Goal: Task Accomplishment & Management: Manage account settings

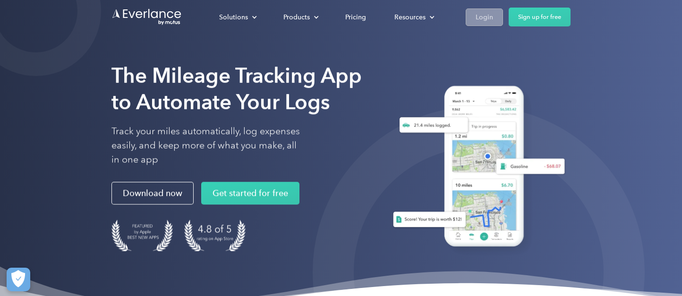
click at [484, 18] on div "Login" at bounding box center [483, 17] width 17 height 12
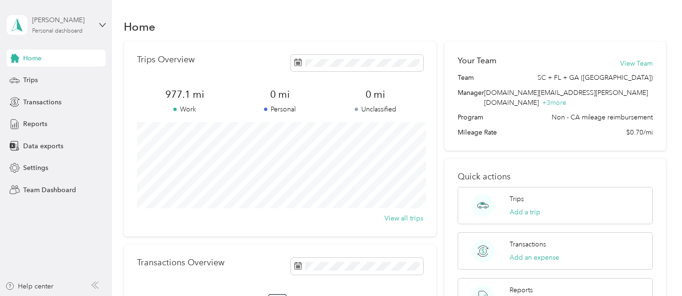
click at [63, 31] on div "Personal dashboard" at bounding box center [57, 31] width 51 height 6
click at [53, 80] on div "Team dashboard" at bounding box center [40, 78] width 51 height 10
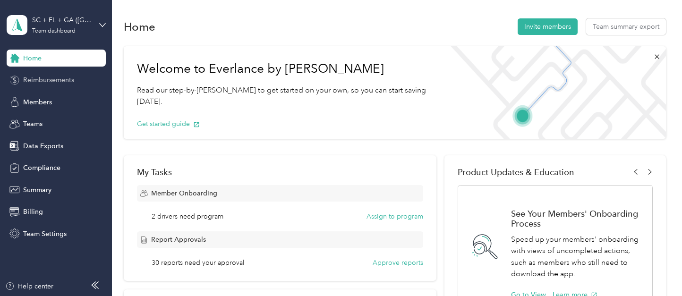
click at [48, 87] on div "Reimbursements" at bounding box center [56, 80] width 99 height 17
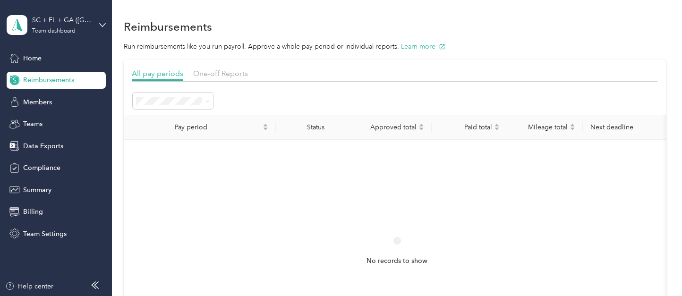
click at [224, 86] on div at bounding box center [394, 84] width 525 height 5
click at [224, 76] on span "One-off Reports" at bounding box center [220, 73] width 55 height 9
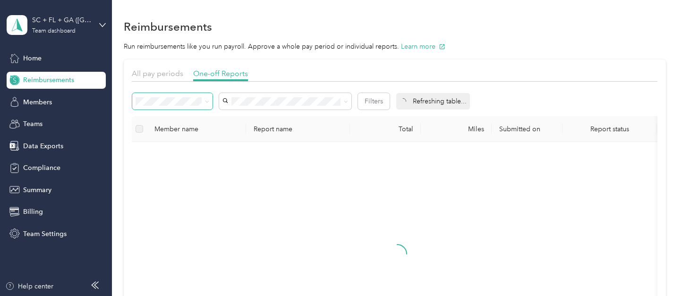
click at [196, 96] on span at bounding box center [172, 101] width 80 height 17
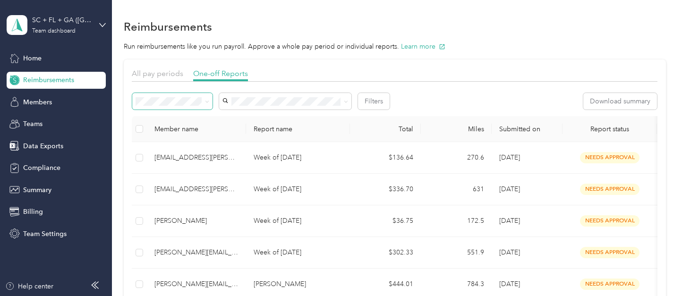
click at [202, 105] on span at bounding box center [206, 101] width 8 height 10
click at [209, 102] on span at bounding box center [172, 101] width 80 height 17
click at [208, 102] on icon at bounding box center [207, 102] width 4 height 4
click at [192, 121] on div "All" at bounding box center [172, 119] width 67 height 10
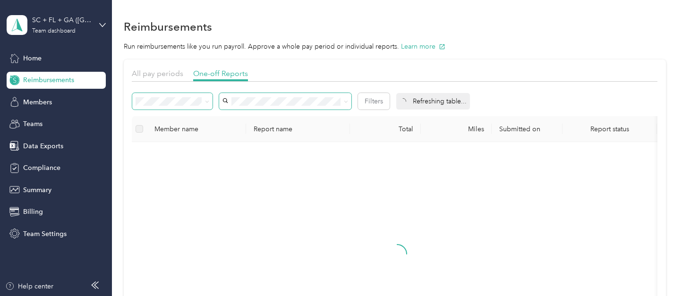
click at [259, 94] on span at bounding box center [285, 101] width 132 height 17
click at [294, 115] on span "naria.brown@sprinterhealth.com" at bounding box center [281, 119] width 111 height 8
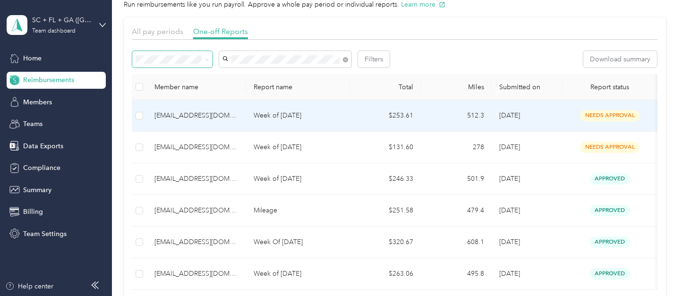
scroll to position [42, 0]
